Goal: Information Seeking & Learning: Learn about a topic

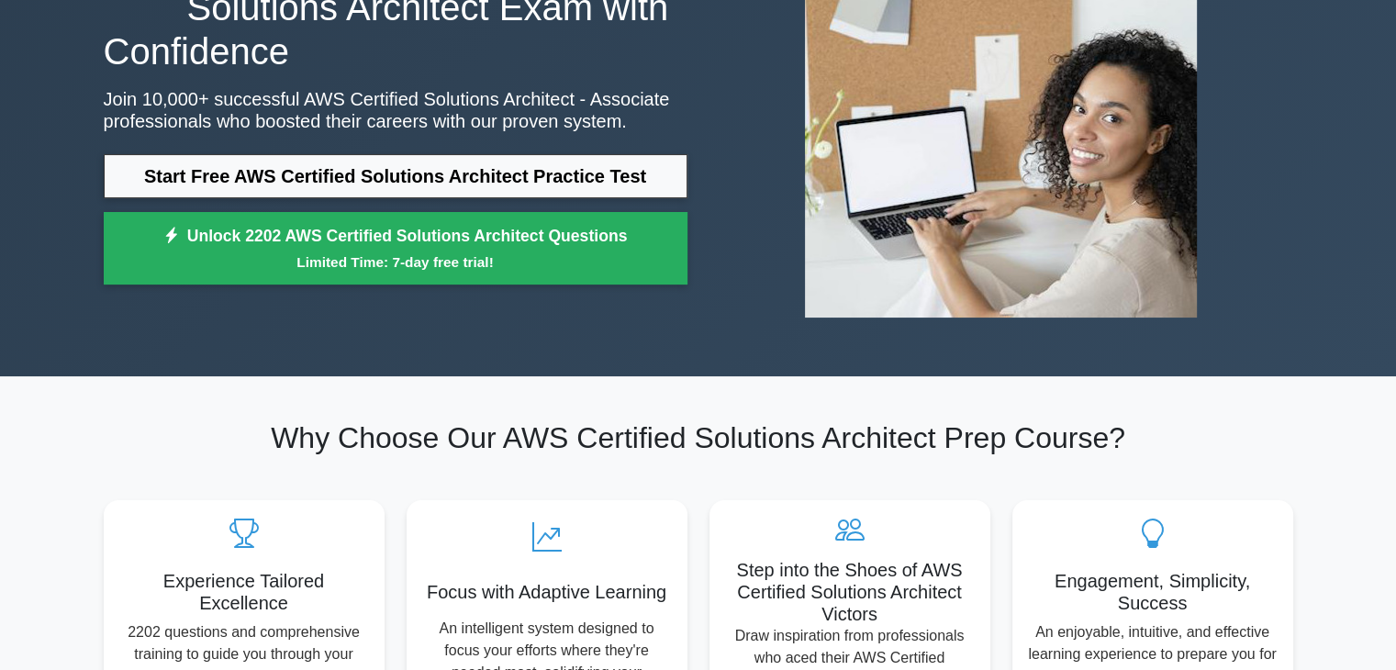
scroll to position [92, 0]
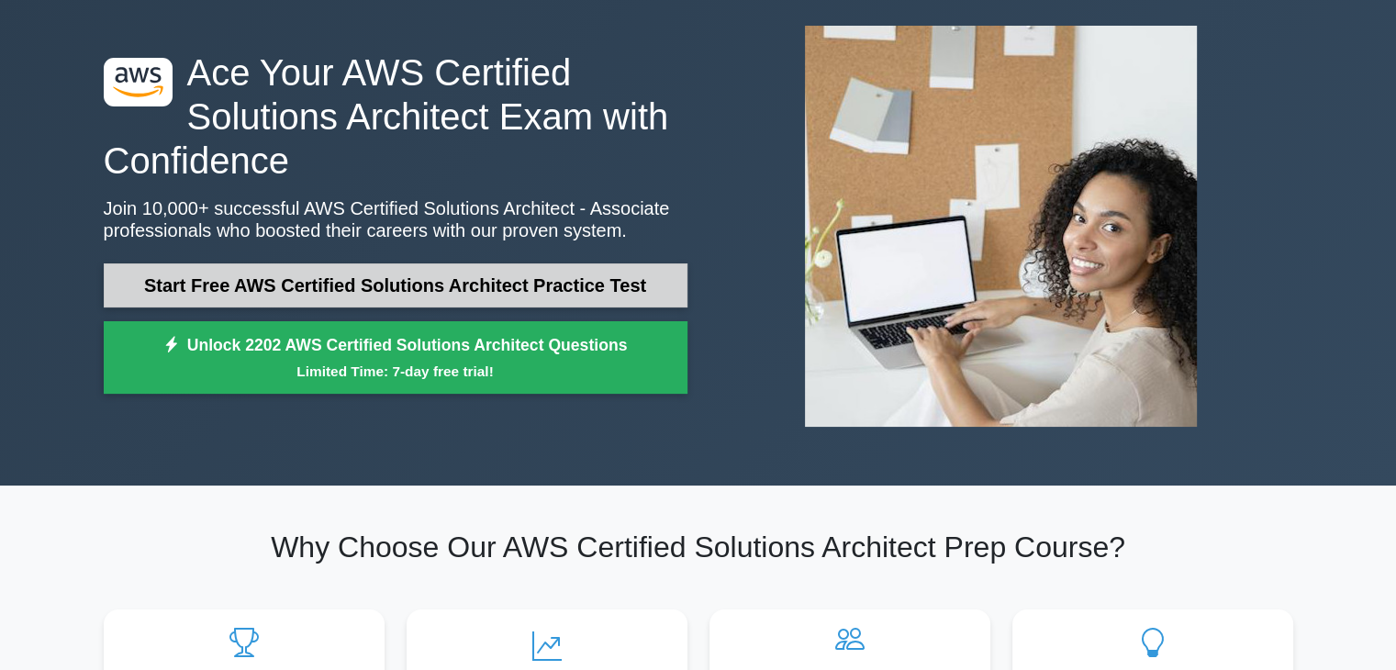
click at [544, 291] on link "Start Free AWS Certified Solutions Architect Practice Test" at bounding box center [396, 285] width 584 height 44
